Goal: Task Accomplishment & Management: Complete application form

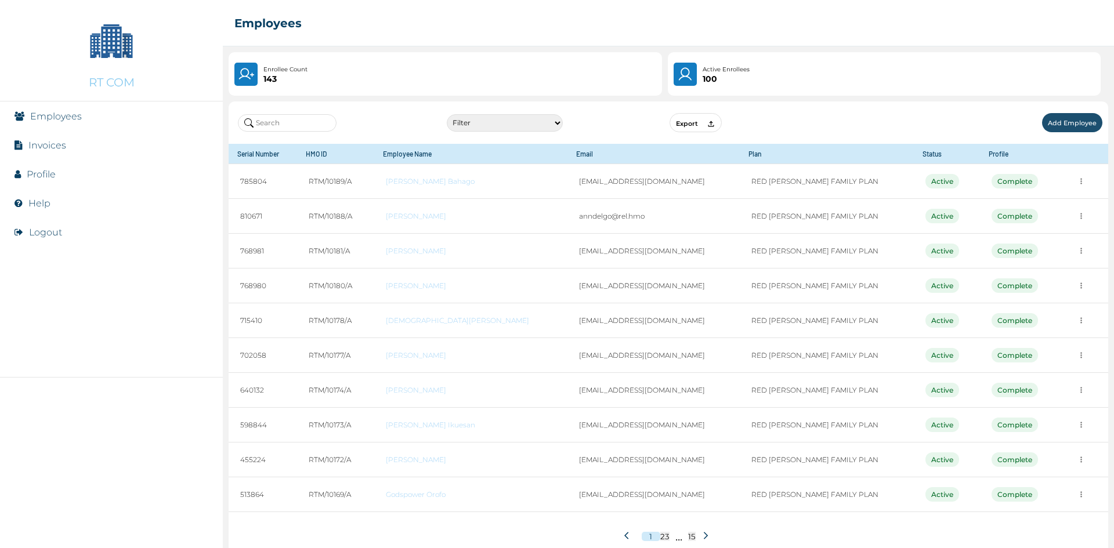
click at [1078, 123] on button "Add Employee" at bounding box center [1072, 122] width 60 height 19
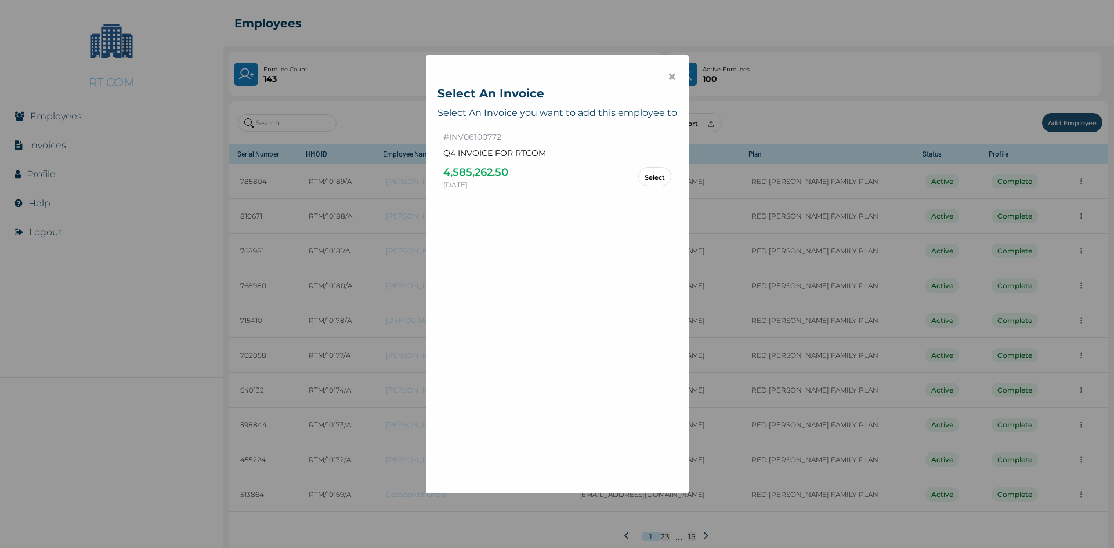
click at [650, 182] on button "Select" at bounding box center [654, 176] width 33 height 19
click at [645, 178] on link "Select" at bounding box center [655, 176] width 20 height 6
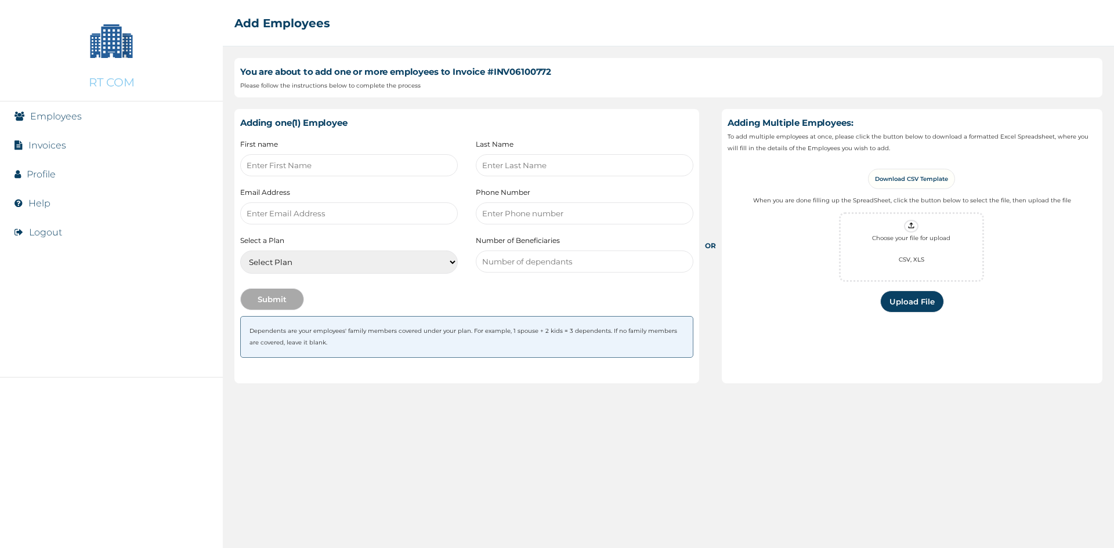
click at [316, 255] on select "Select Plan RED [PERSON_NAME] INDIVIDUAL PLAN RED [PERSON_NAME] FAMILY PLAN" at bounding box center [349, 262] width 218 height 23
select select "18305"
click at [240, 251] on select "Select Plan RED [PERSON_NAME] INDIVIDUAL PLAN RED [PERSON_NAME] FAMILY PLAN" at bounding box center [349, 262] width 218 height 23
click at [545, 263] on input "number" at bounding box center [585, 262] width 218 height 22
type input "1"
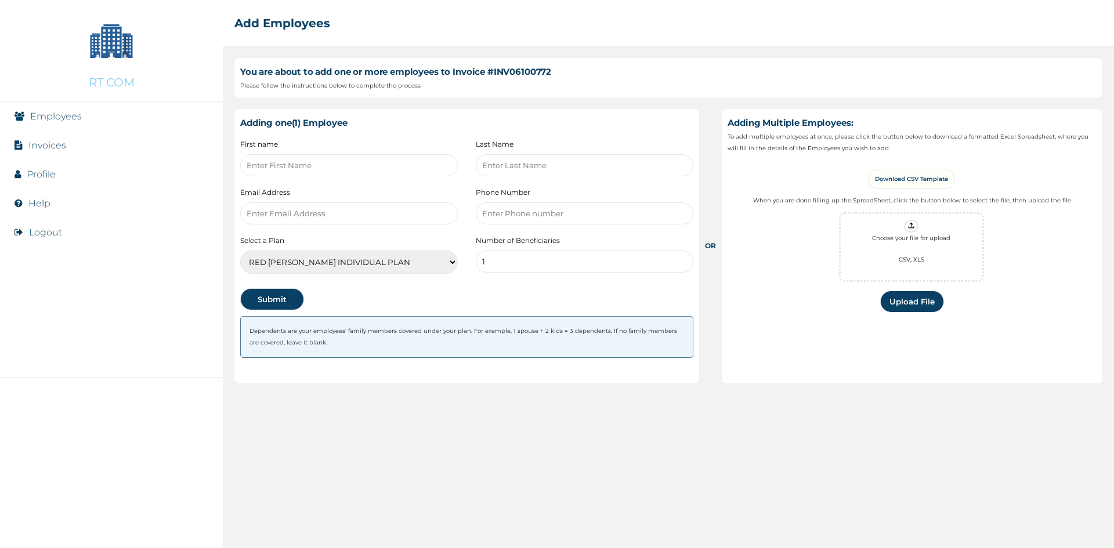
click at [284, 165] on input "text" at bounding box center [349, 165] width 218 height 22
type input "[PERSON_NAME]"
click at [531, 157] on input "text" at bounding box center [585, 165] width 218 height 22
type input "TAIWO"
click at [372, 211] on input "email" at bounding box center [349, 214] width 218 height 22
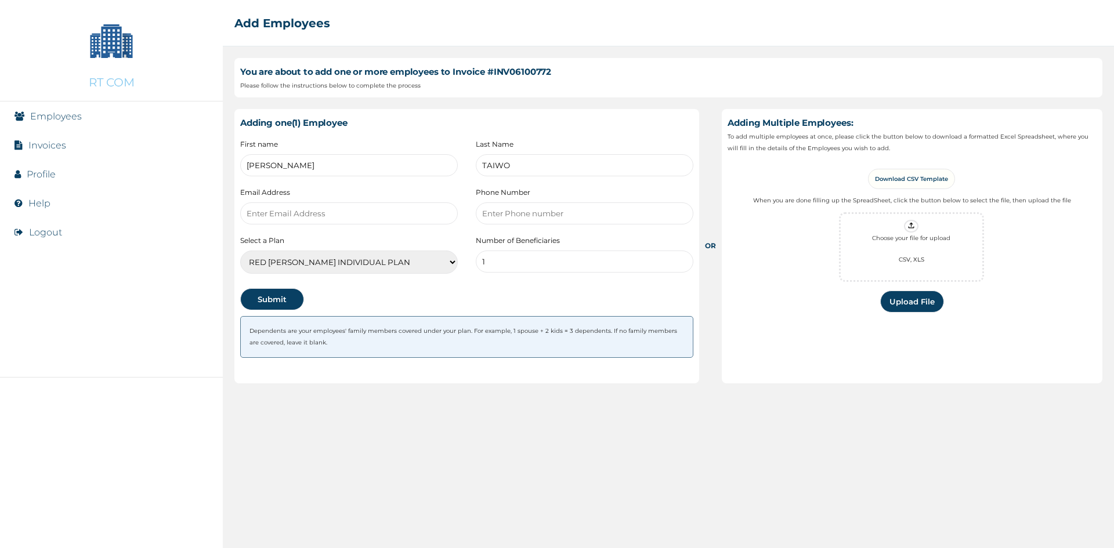
click at [487, 216] on input "number" at bounding box center [585, 214] width 218 height 22
paste input "08106321049"
type input "08106321049"
click at [349, 208] on input "email" at bounding box center [349, 214] width 218 height 22
paste input "[EMAIL_ADDRESS][DOMAIN_NAME]"
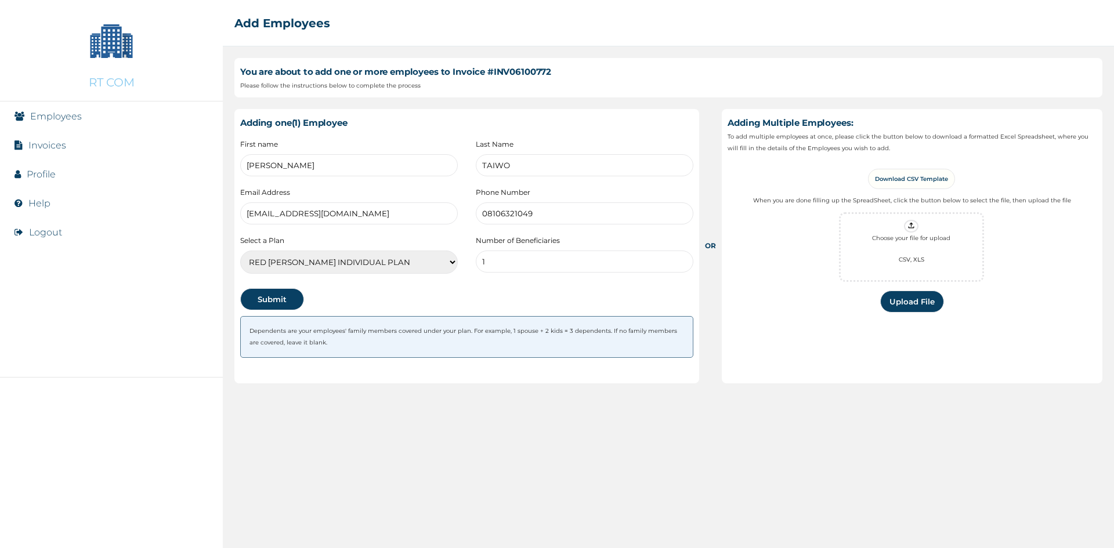
type input "[EMAIL_ADDRESS][DOMAIN_NAME]"
click at [283, 301] on button "Submit" at bounding box center [272, 299] width 64 height 22
click at [515, 369] on div "Adding one(1) Employee Dependents are your employees' family members covered un…" at bounding box center [466, 246] width 465 height 274
